Goal: Use online tool/utility: Utilize a website feature to perform a specific function

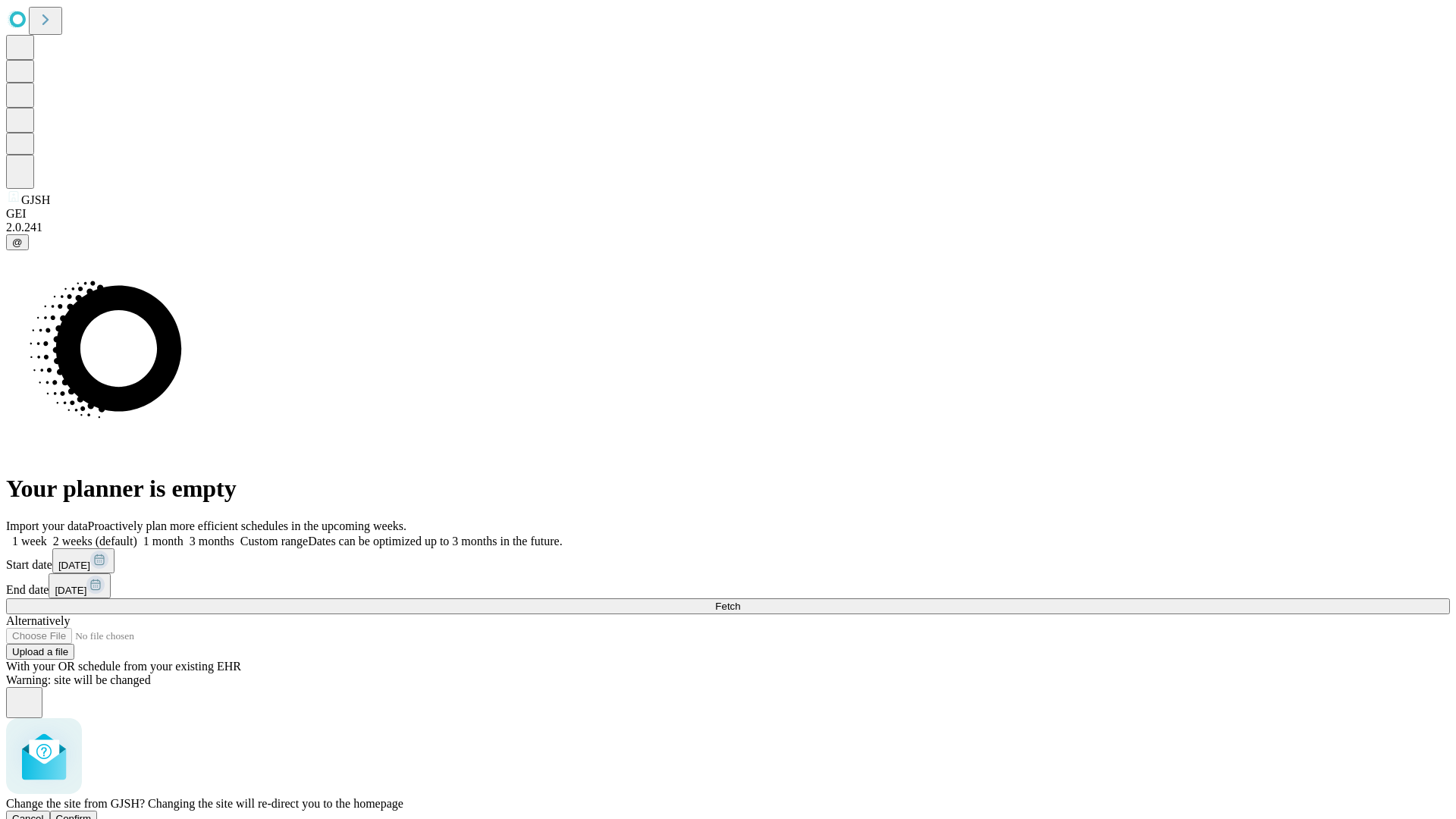
click at [92, 813] on span "Confirm" at bounding box center [74, 818] width 35 height 11
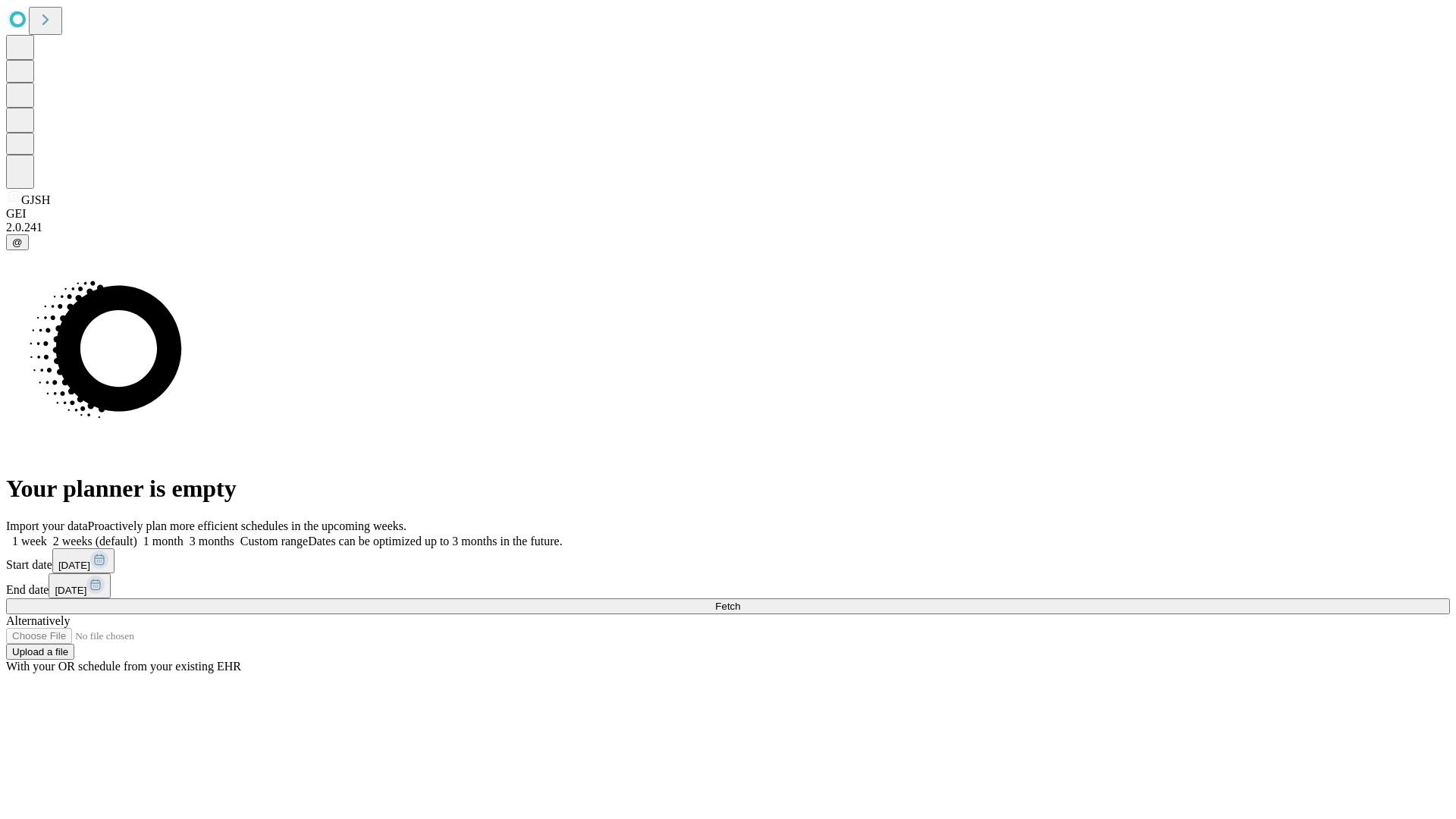
click at [47, 534] on label "1 week" at bounding box center [26, 540] width 41 height 13
click at [740, 601] on span "Fetch" at bounding box center [727, 606] width 25 height 11
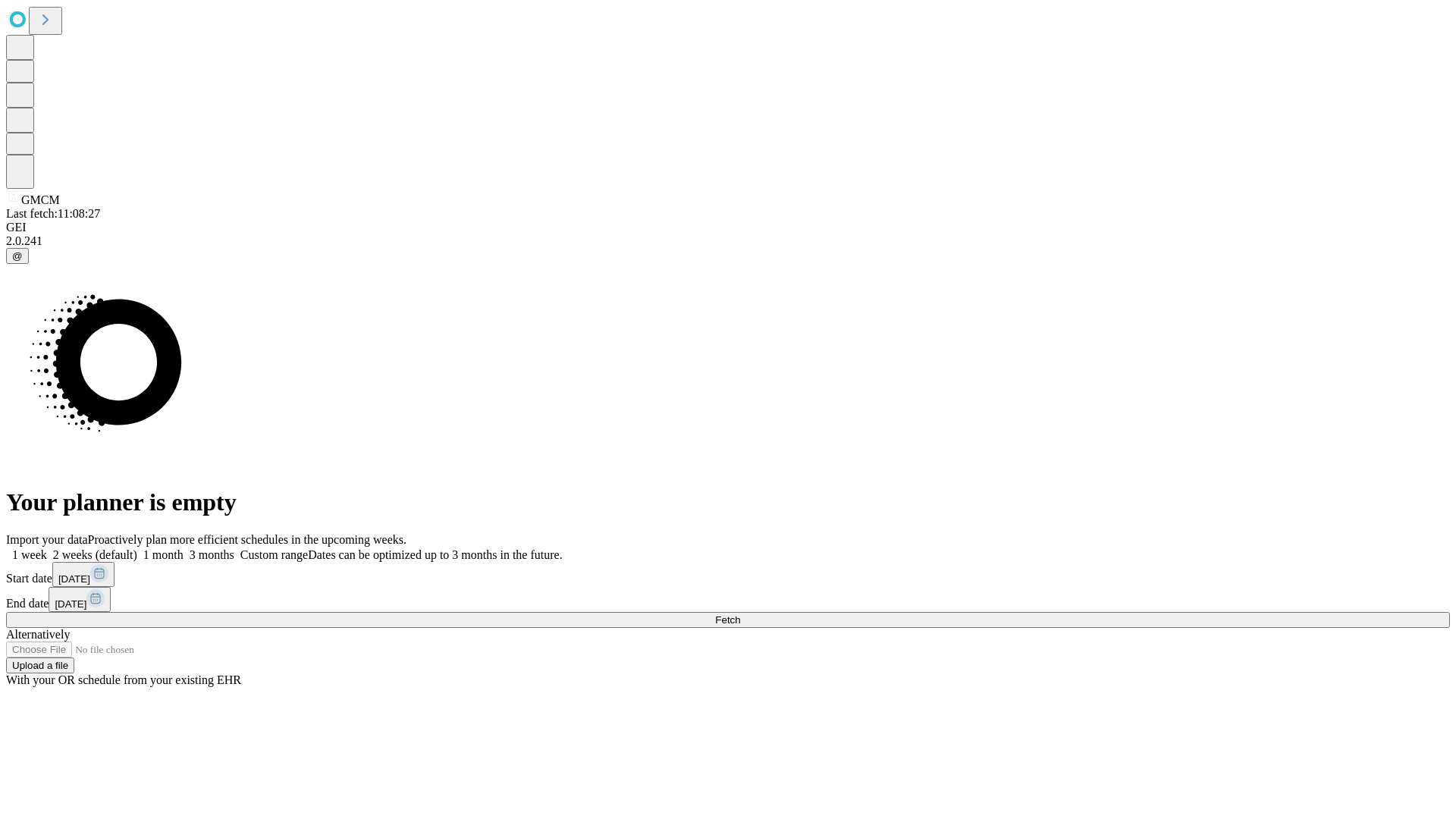
click at [47, 548] on label "1 week" at bounding box center [26, 554] width 41 height 13
click at [740, 614] on span "Fetch" at bounding box center [727, 619] width 25 height 11
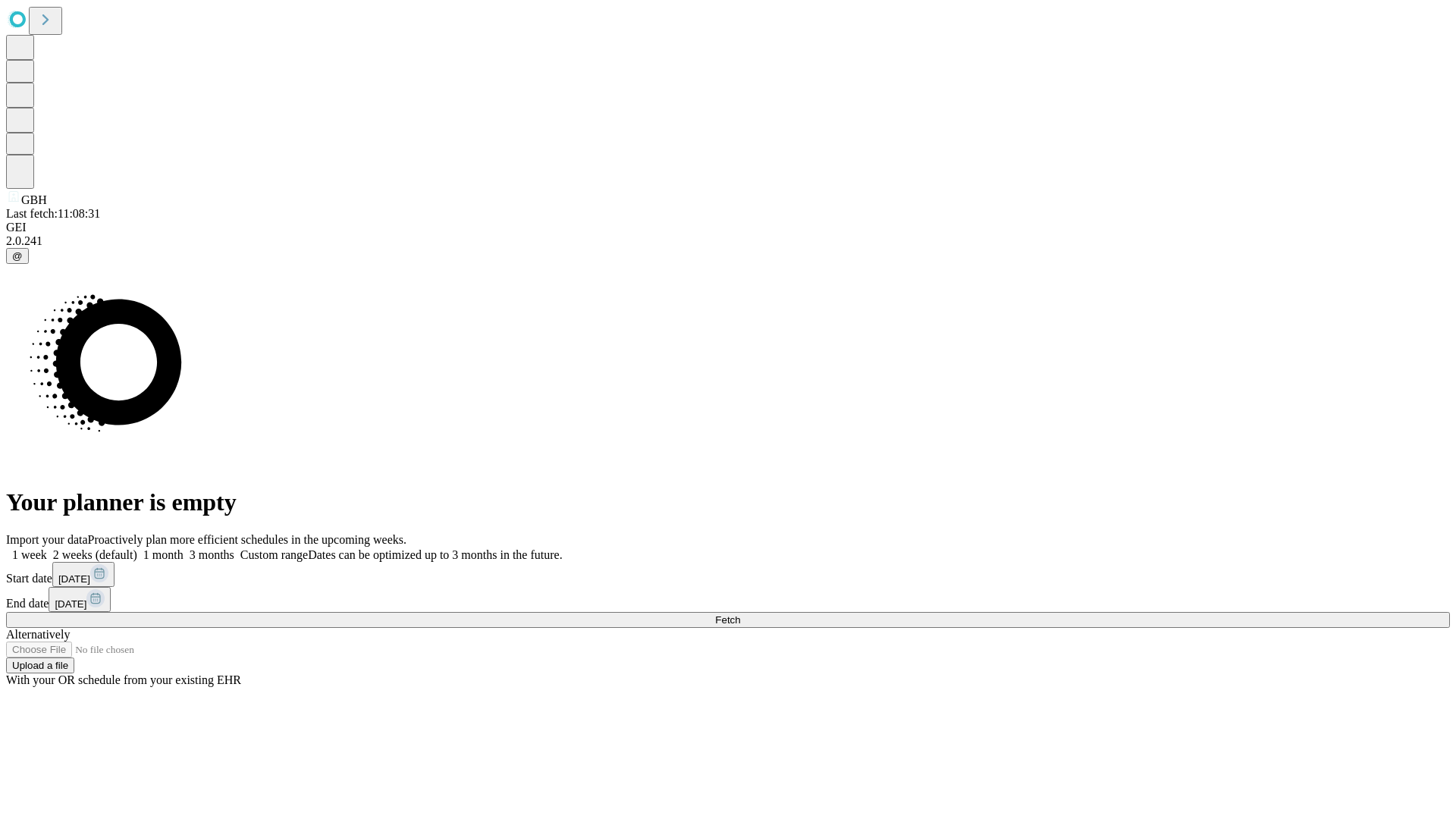
click at [47, 548] on label "1 week" at bounding box center [26, 554] width 41 height 13
click at [740, 614] on span "Fetch" at bounding box center [727, 619] width 25 height 11
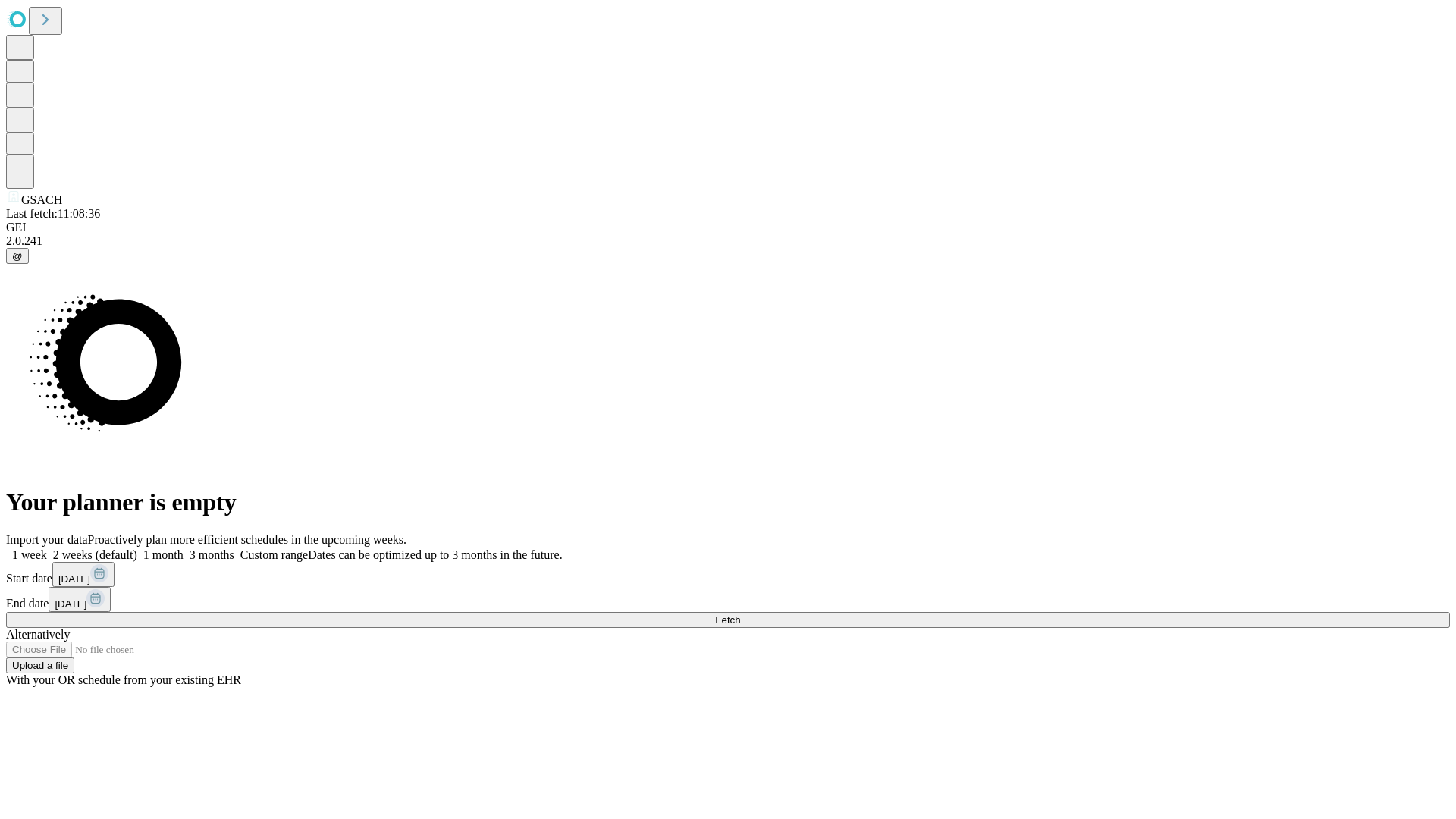
click at [47, 548] on label "1 week" at bounding box center [26, 554] width 41 height 13
click at [740, 614] on span "Fetch" at bounding box center [727, 619] width 25 height 11
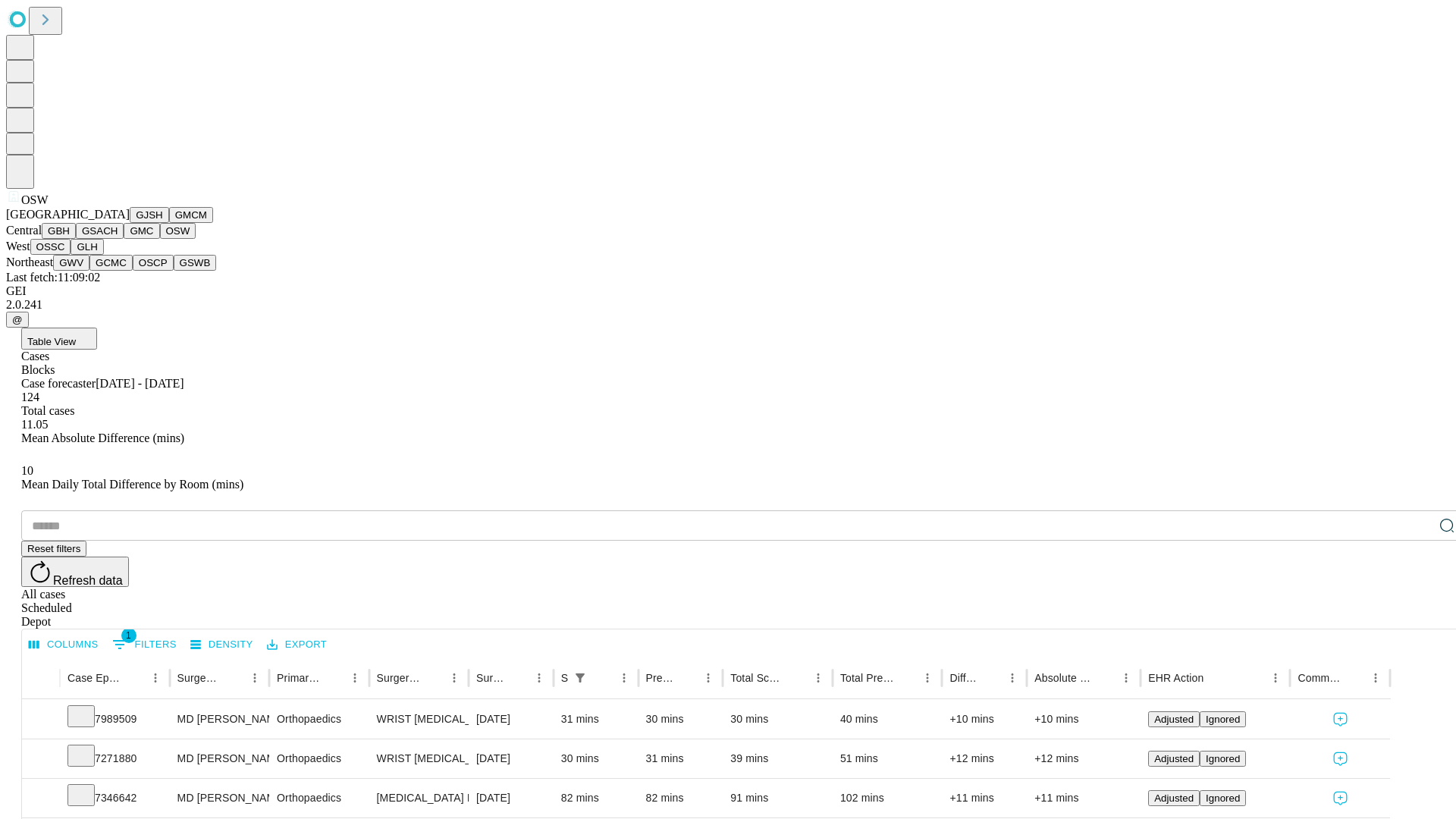
click at [71, 255] on button "OSSC" at bounding box center [50, 247] width 41 height 16
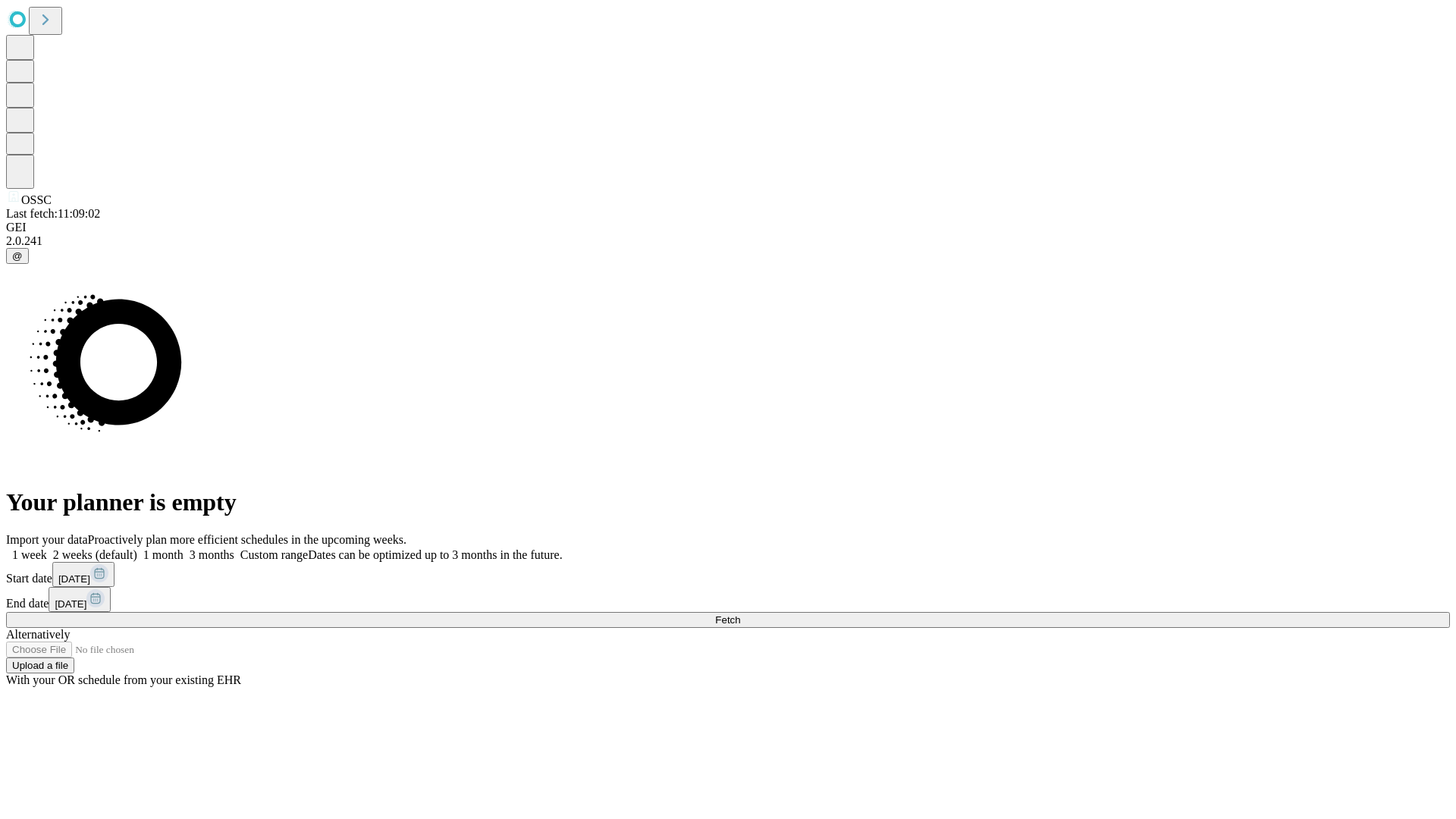
click at [47, 548] on label "1 week" at bounding box center [26, 554] width 41 height 13
click at [740, 614] on span "Fetch" at bounding box center [727, 619] width 25 height 11
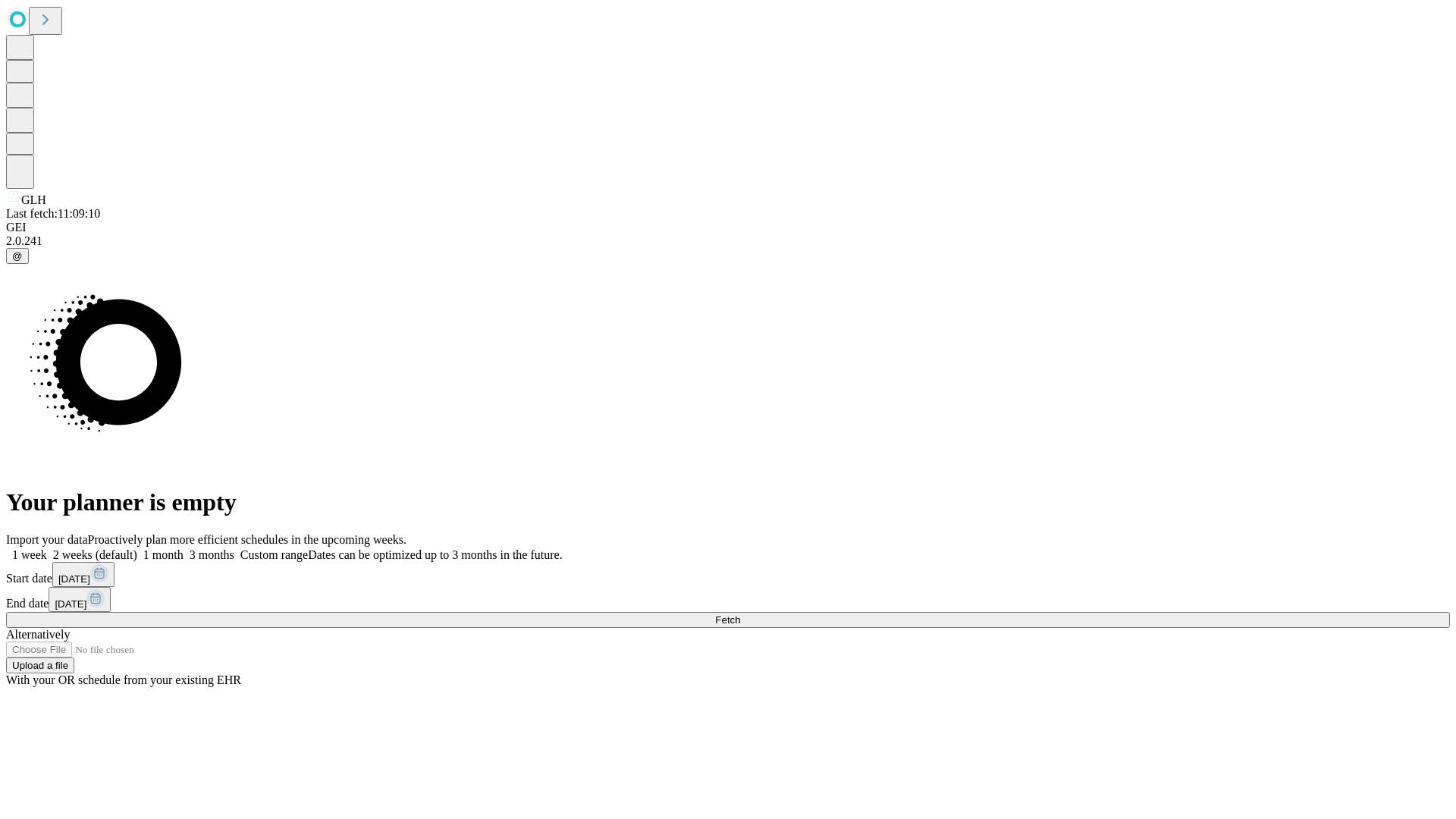
click at [47, 548] on label "1 week" at bounding box center [26, 554] width 41 height 13
click at [740, 614] on span "Fetch" at bounding box center [727, 619] width 25 height 11
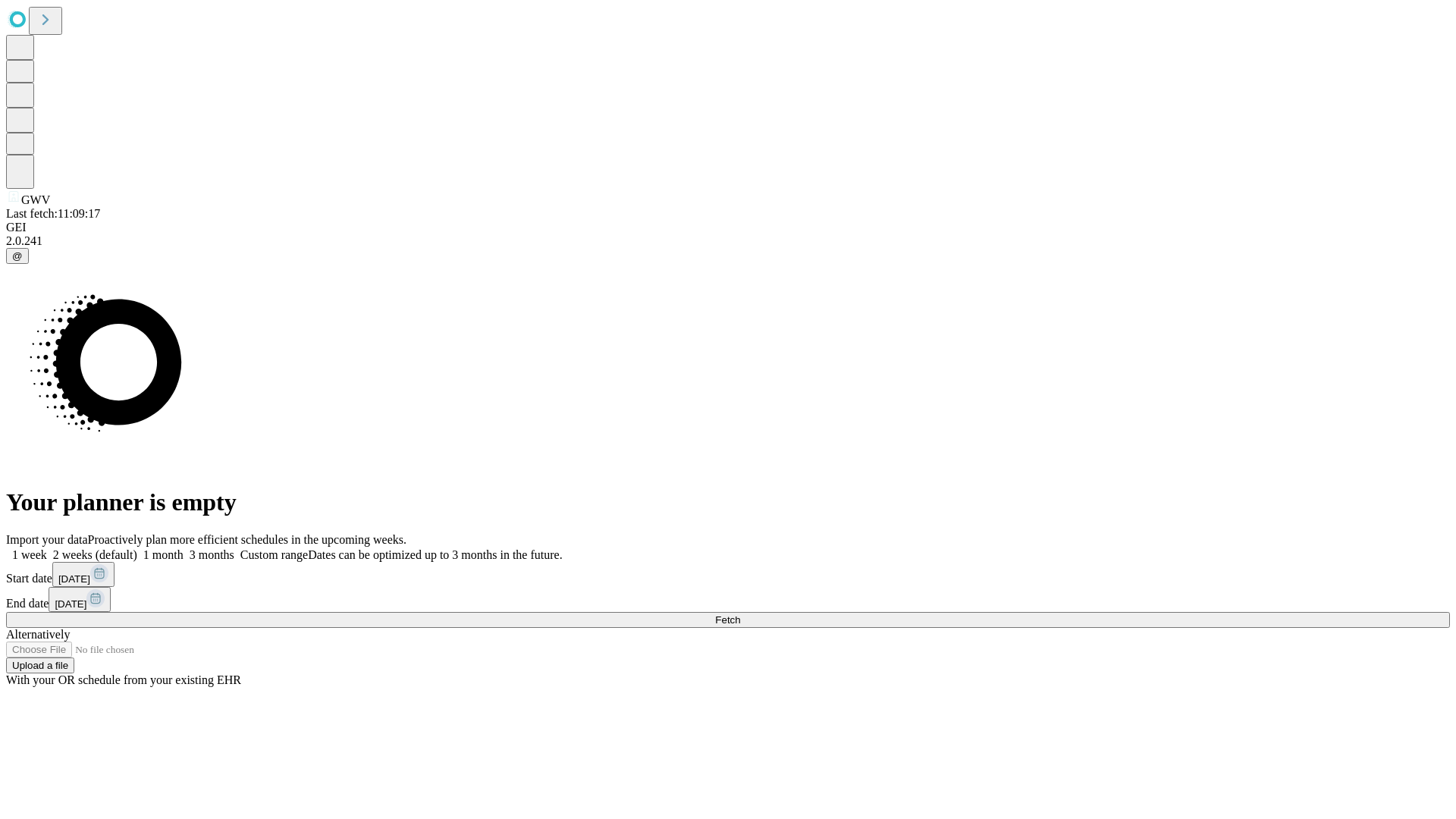
click at [47, 548] on label "1 week" at bounding box center [26, 554] width 41 height 13
click at [740, 614] on span "Fetch" at bounding box center [727, 619] width 25 height 11
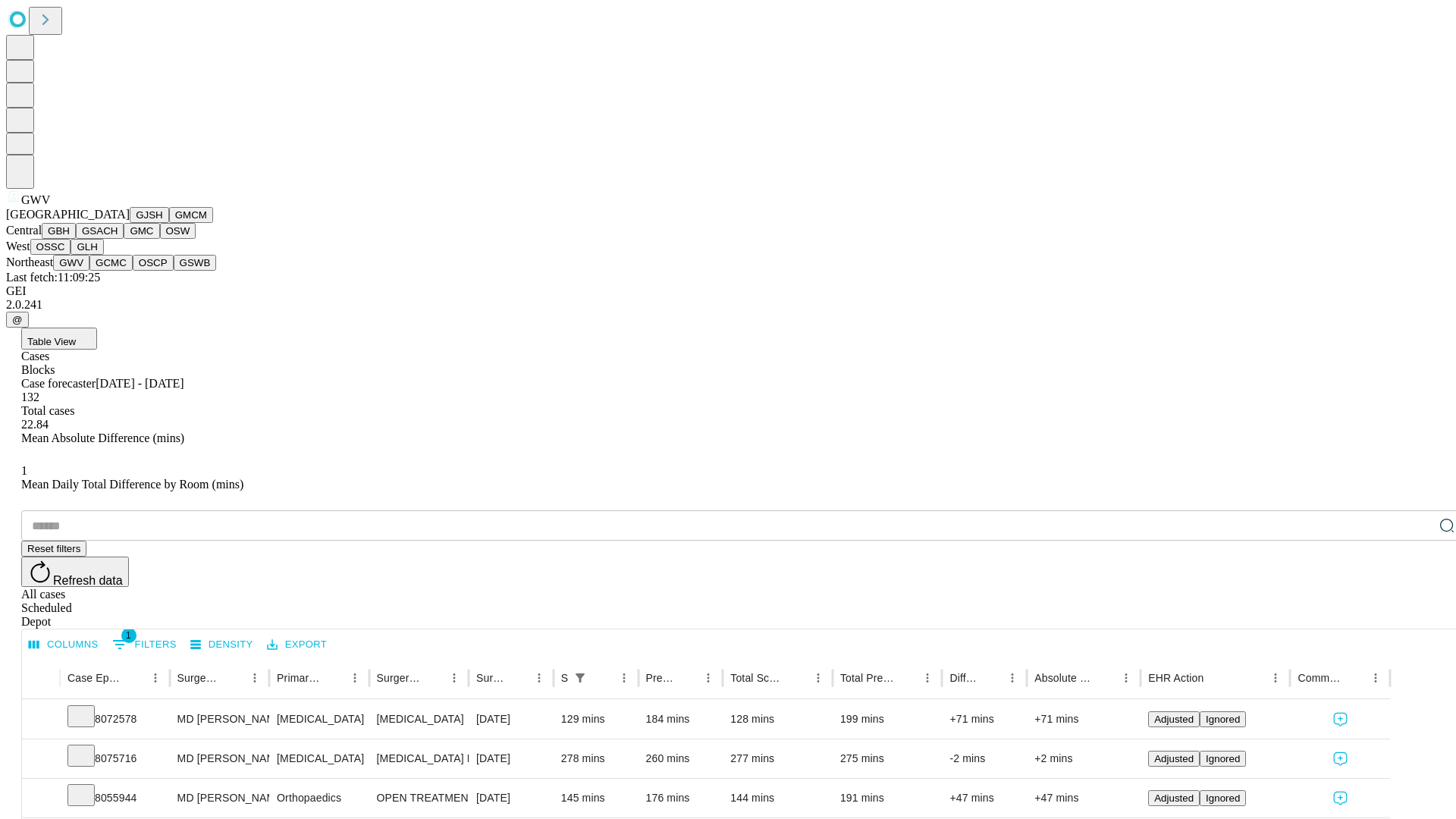
click at [118, 271] on button "GCMC" at bounding box center [111, 262] width 43 height 16
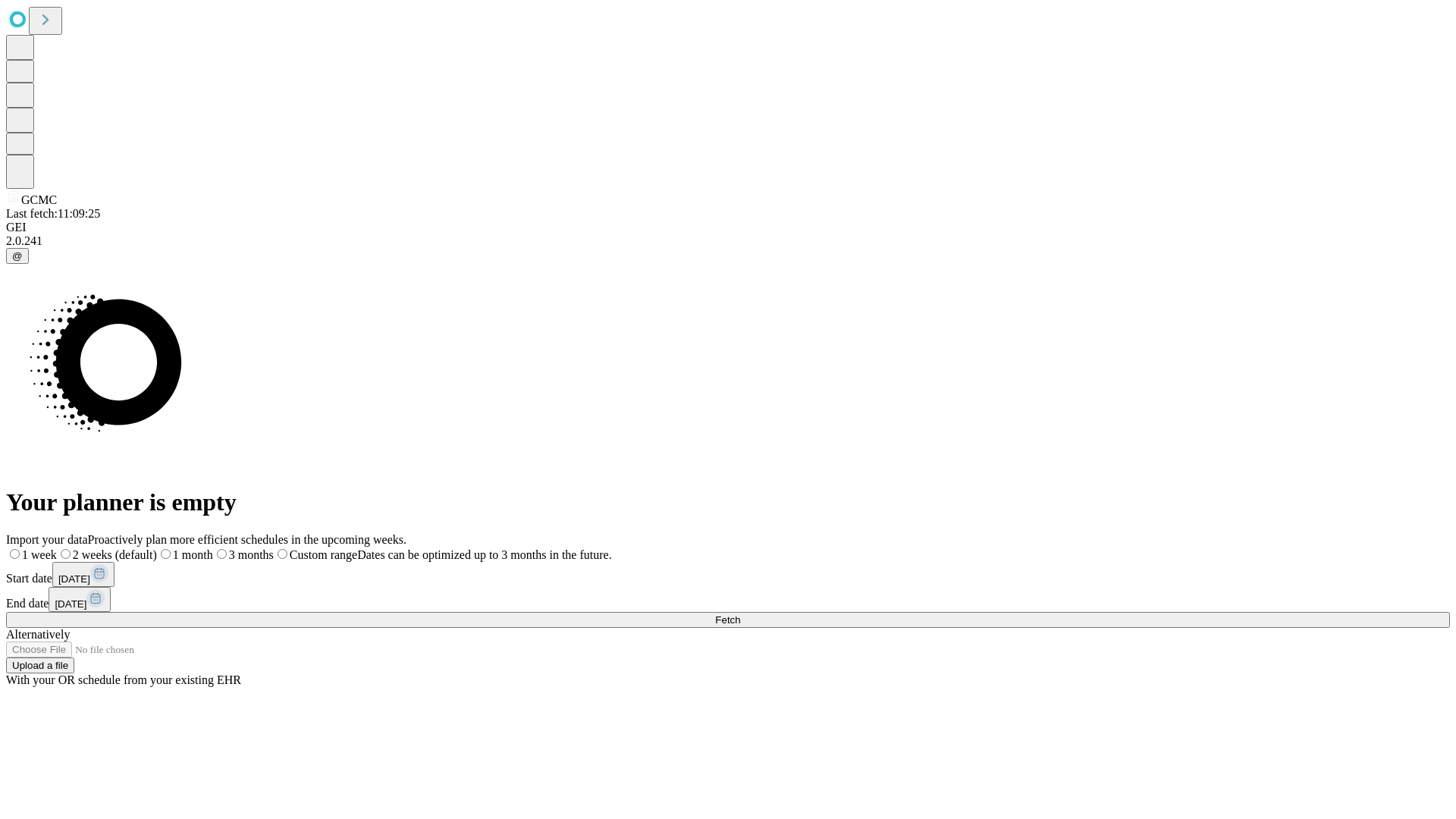
click at [57, 548] on label "1 week" at bounding box center [31, 554] width 51 height 13
click at [740, 614] on span "Fetch" at bounding box center [727, 619] width 25 height 11
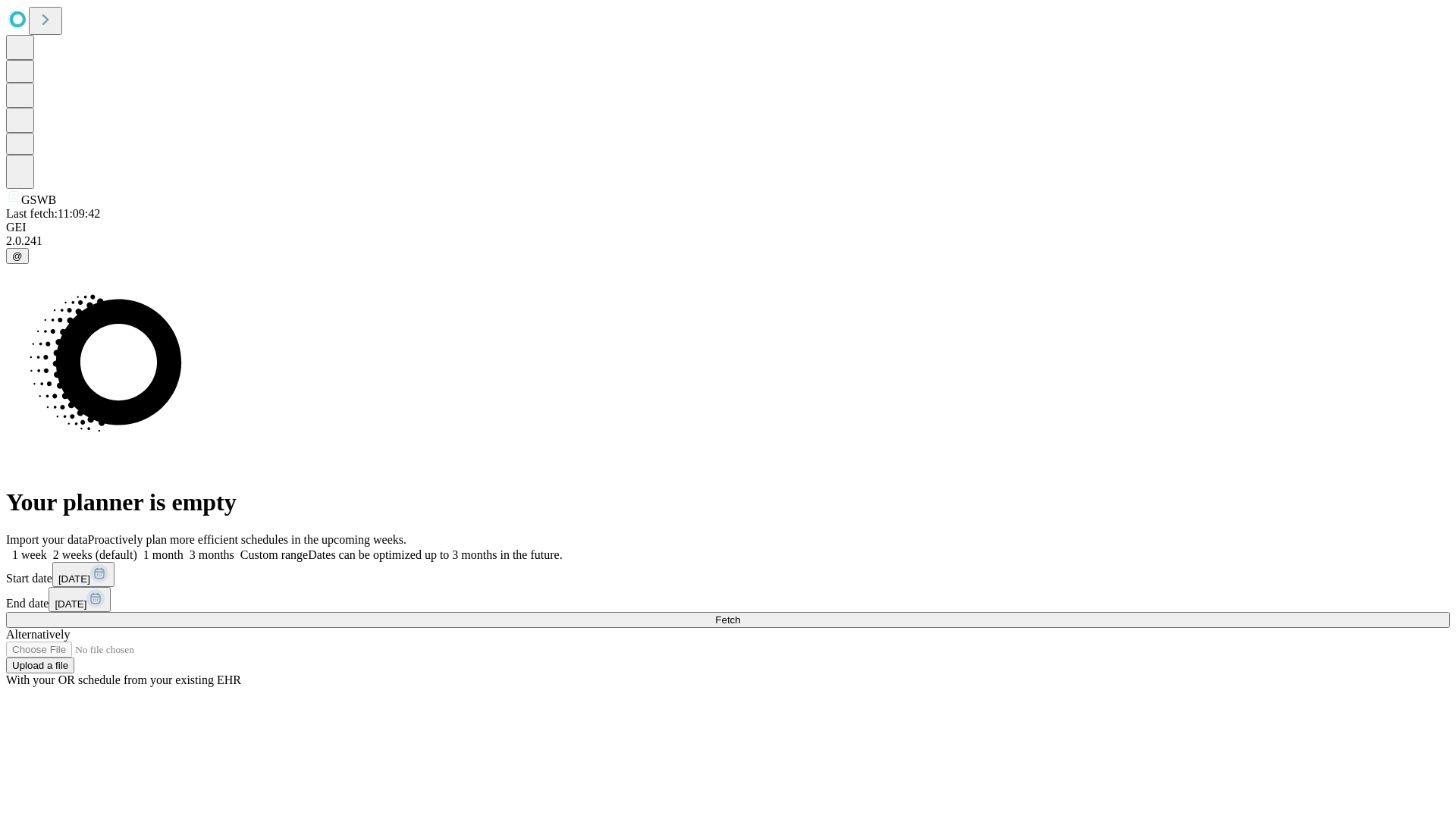
click at [47, 548] on label "1 week" at bounding box center [26, 554] width 41 height 13
click at [740, 614] on span "Fetch" at bounding box center [727, 619] width 25 height 11
